Goal: Book appointment/travel/reservation

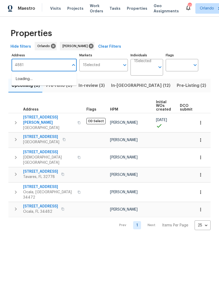
type input "4881"
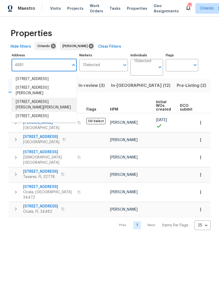
click at [26, 111] on li "4881 Cypress Woods Dr Apt 3213 Orlando FL 32811" at bounding box center [44, 105] width 65 height 14
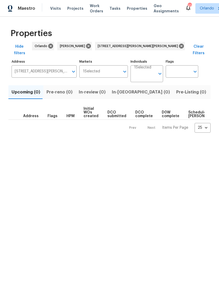
click at [210, 89] on button "Listed (1)" at bounding box center [222, 92] width 25 height 14
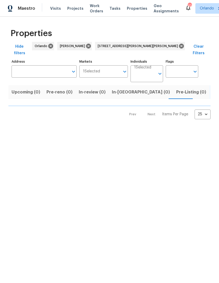
type input "4881 Cypress Woods Dr Apt 3213 Orlando FL 32811"
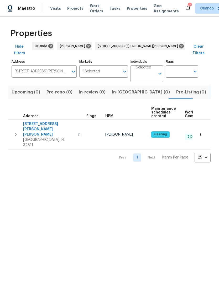
click at [32, 121] on span "4881 Cypress Woods Dr Apt 3213" at bounding box center [48, 129] width 51 height 16
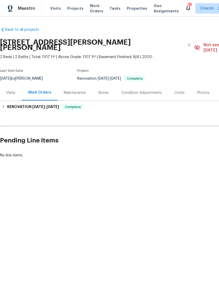
click at [198, 90] on div "Photos" at bounding box center [203, 92] width 12 height 5
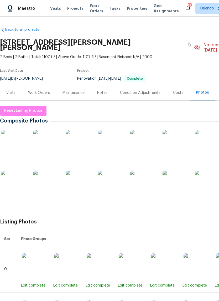
click at [17, 146] on img at bounding box center [14, 143] width 26 height 26
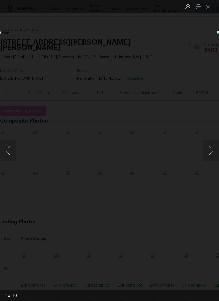
click at [211, 147] on button "Next image" at bounding box center [211, 150] width 16 height 21
click at [207, 151] on button "Next image" at bounding box center [211, 150] width 16 height 21
click at [206, 151] on button "Next image" at bounding box center [211, 150] width 16 height 21
click at [207, 153] on button "Next image" at bounding box center [211, 150] width 16 height 21
click at [206, 153] on button "Next image" at bounding box center [211, 150] width 16 height 21
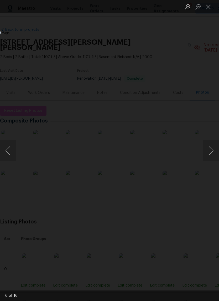
click at [207, 9] on button "Close lightbox" at bounding box center [208, 6] width 11 height 9
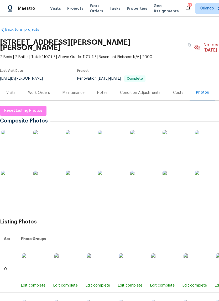
click at [14, 90] on div "Visits" at bounding box center [10, 92] width 9 height 5
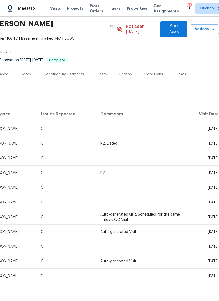
scroll to position [18, 78]
click at [211, 28] on icon "button" at bounding box center [213, 29] width 5 height 5
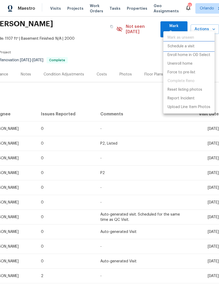
click at [193, 47] on p "Schedule a visit" at bounding box center [181, 47] width 27 height 6
